Goal: Task Accomplishment & Management: Manage account settings

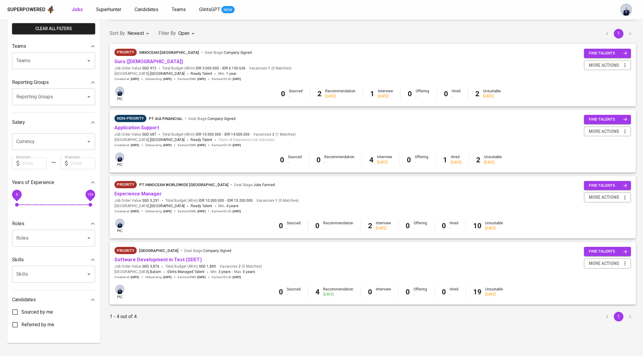
scroll to position [47, 0]
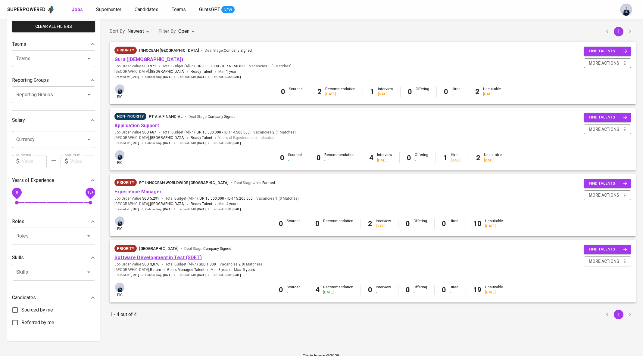
click at [174, 258] on link "Software Development in Test (SDET)" at bounding box center [157, 258] width 87 height 6
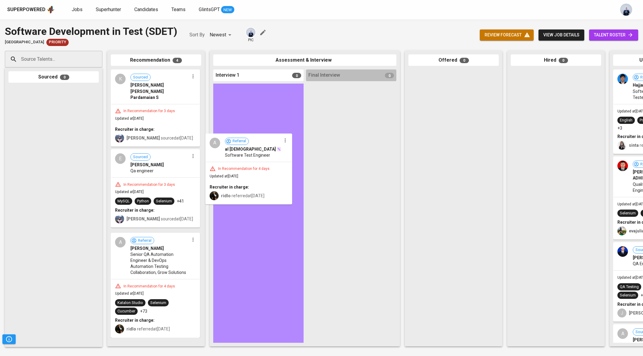
drag, startPoint x: 167, startPoint y: 203, endPoint x: 265, endPoint y: 170, distance: 103.3
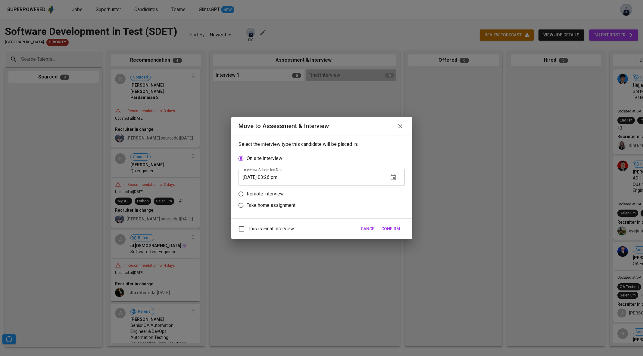
click at [286, 206] on p "Take home assignment" at bounding box center [271, 205] width 49 height 7
click at [247, 206] on input "Take home assignment" at bounding box center [240, 205] width 11 height 11
radio input "true"
click at [392, 200] on icon "button" at bounding box center [393, 200] width 7 height 7
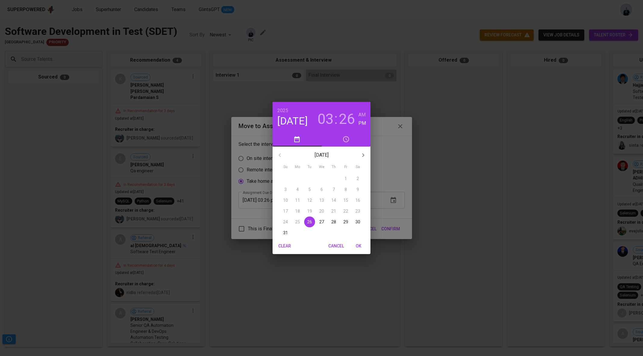
click at [346, 221] on p "29" at bounding box center [345, 222] width 5 height 6
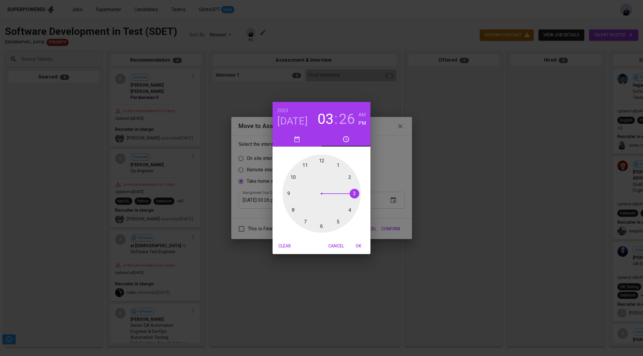
click at [322, 162] on div at bounding box center [321, 194] width 78 height 78
type input "[DATE] 12:00 pm"
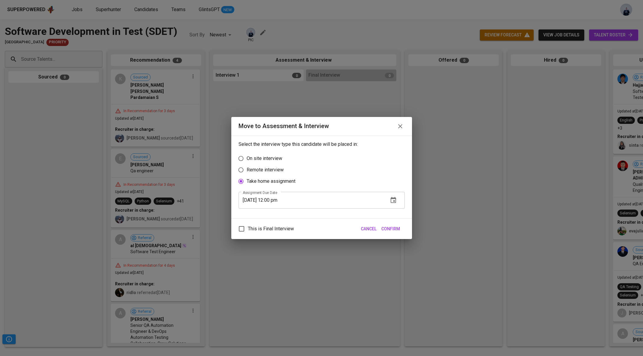
click at [391, 235] on div "This is Final Interview Cancel Confirm" at bounding box center [321, 229] width 181 height 21
click at [388, 229] on span "Confirm" at bounding box center [390, 229] width 19 height 8
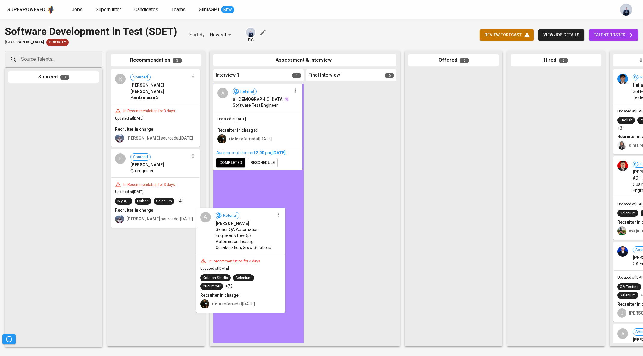
drag, startPoint x: 143, startPoint y: 240, endPoint x: 231, endPoint y: 230, distance: 88.5
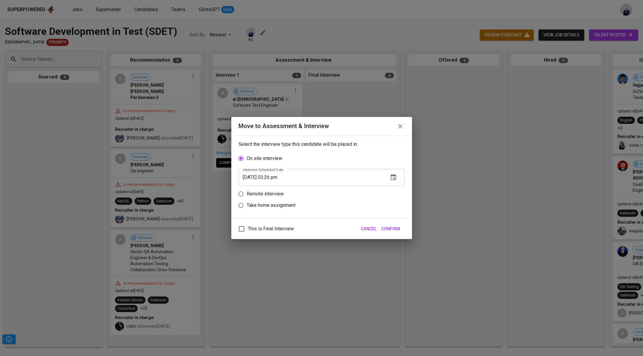
click at [275, 202] on p "Take home assignment" at bounding box center [271, 205] width 49 height 7
click at [247, 202] on input "Take home assignment" at bounding box center [240, 205] width 11 height 11
radio input "true"
click at [392, 202] on icon "button" at bounding box center [393, 200] width 7 height 7
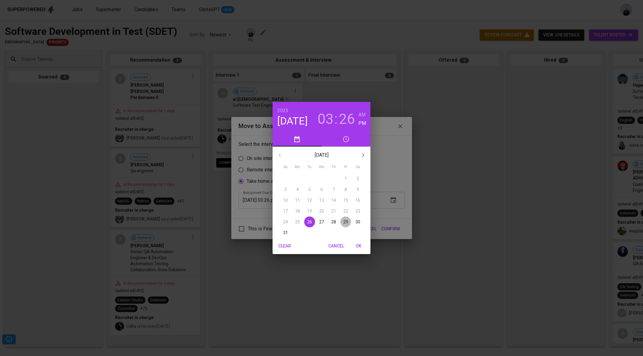
click at [342, 220] on span "29" at bounding box center [345, 222] width 11 height 6
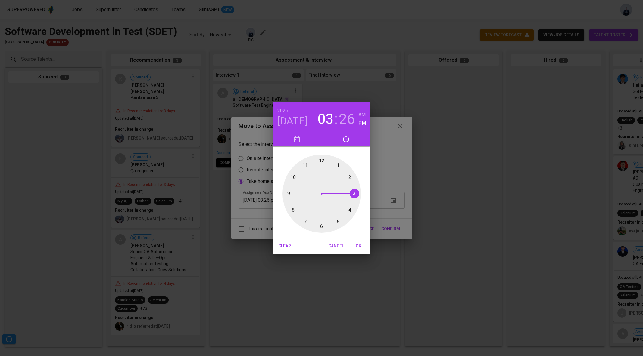
click at [321, 161] on div at bounding box center [321, 194] width 78 height 78
type input "[DATE] 12:00 pm"
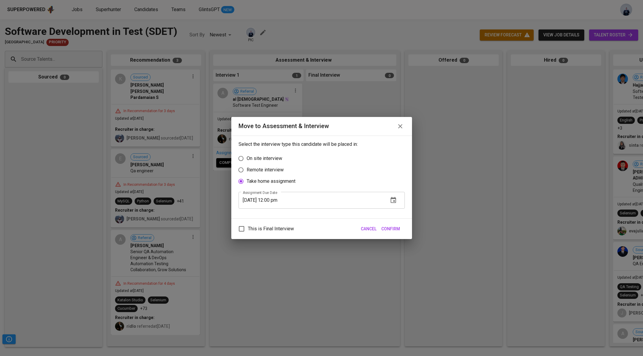
click at [393, 225] on span "Confirm" at bounding box center [390, 229] width 19 height 8
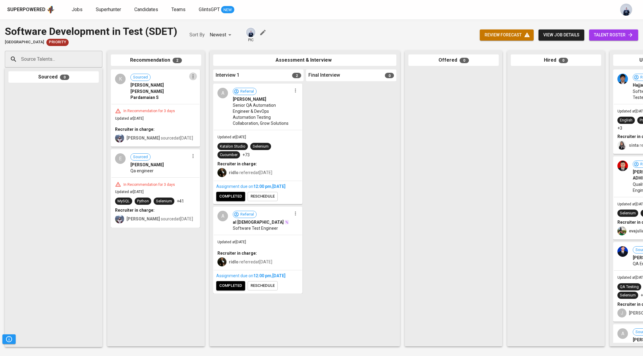
click at [193, 78] on icon "button" at bounding box center [192, 77] width 1 height 4
click at [215, 117] on span "Move to unsuitable" at bounding box center [210, 114] width 32 height 5
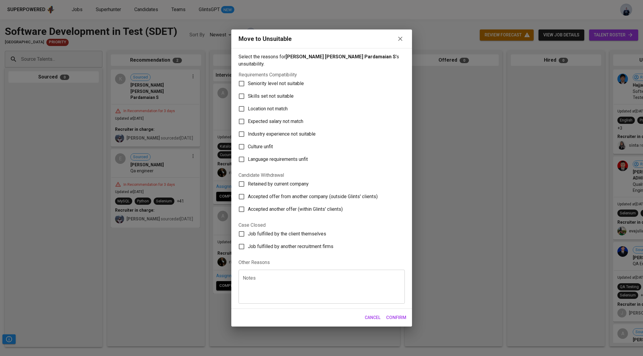
click at [260, 287] on textarea at bounding box center [322, 287] width 158 height 23
type textarea "Withdraw"
click at [394, 314] on span "Confirm" at bounding box center [396, 318] width 20 height 8
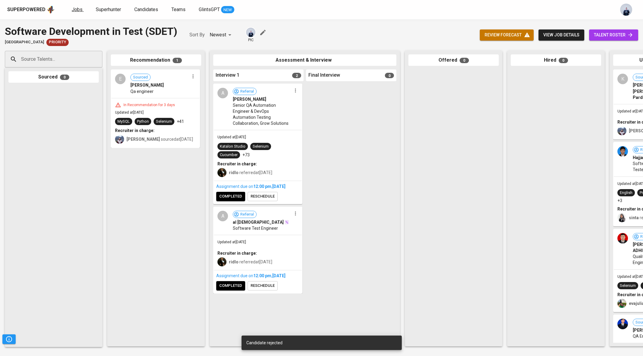
click at [75, 7] on span "Jobs" at bounding box center [77, 10] width 11 height 6
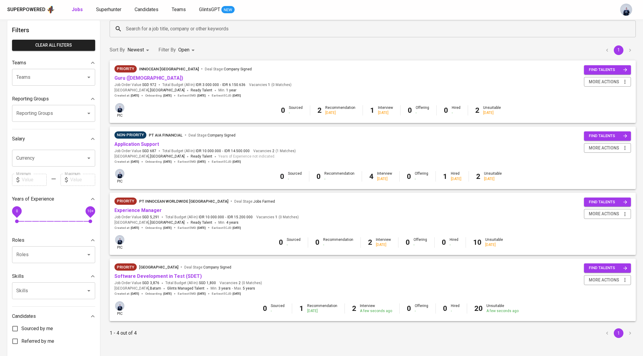
scroll to position [29, 0]
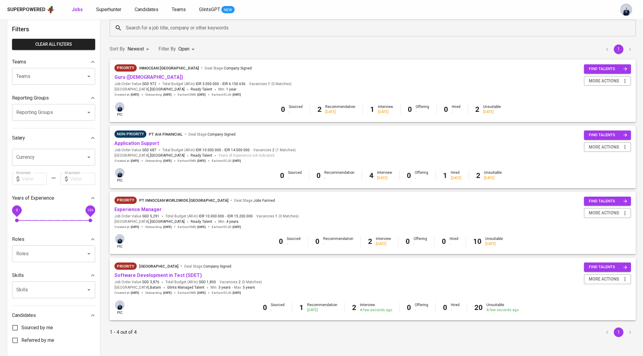
click at [532, 71] on div "Priority Innocean [GEOGRAPHIC_DATA] Deal Stage : Company Signed Guru ([DEMOGRAP…" at bounding box center [372, 80] width 516 height 33
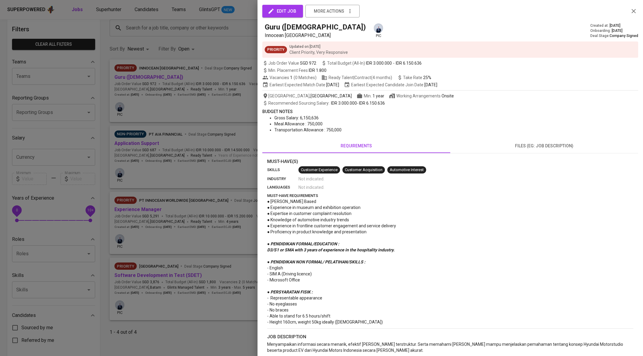
click at [236, 59] on div at bounding box center [321, 178] width 643 height 356
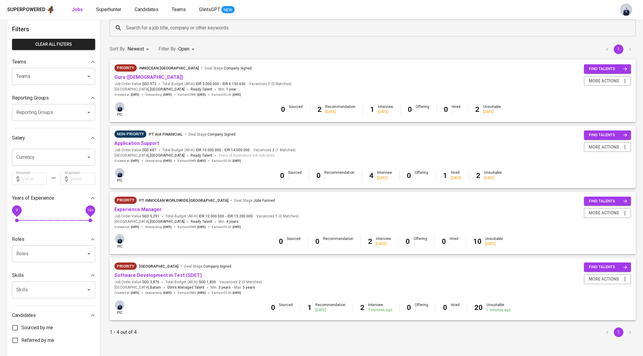
scroll to position [0, 0]
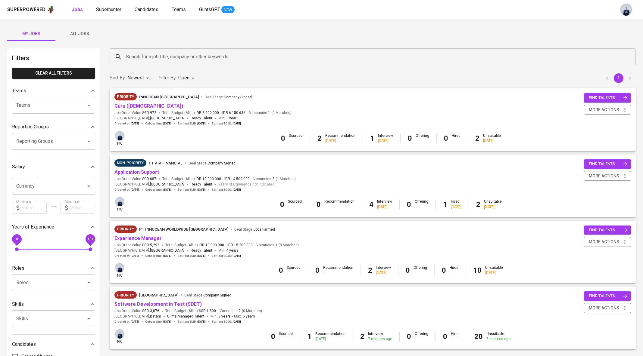
click at [89, 37] on span "All Jobs" at bounding box center [79, 34] width 41 height 8
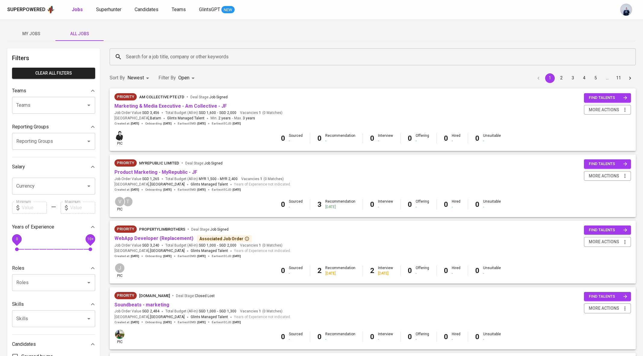
click at [135, 58] on input "Search for a job title, company or other keywords" at bounding box center [373, 56] width 499 height 11
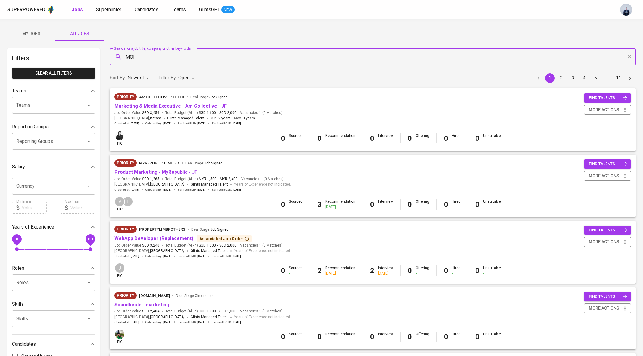
type input "MOI"
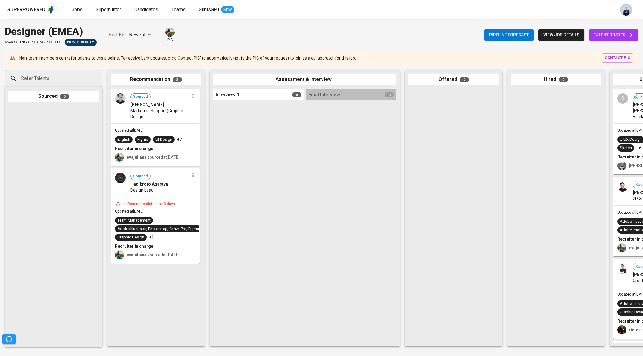
click at [615, 32] on span "talent roster" at bounding box center [613, 35] width 39 height 8
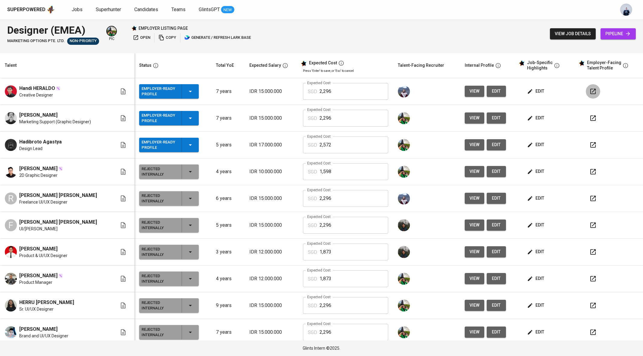
click at [586, 86] on button "button" at bounding box center [593, 91] width 14 height 14
